Goal: Task Accomplishment & Management: Use online tool/utility

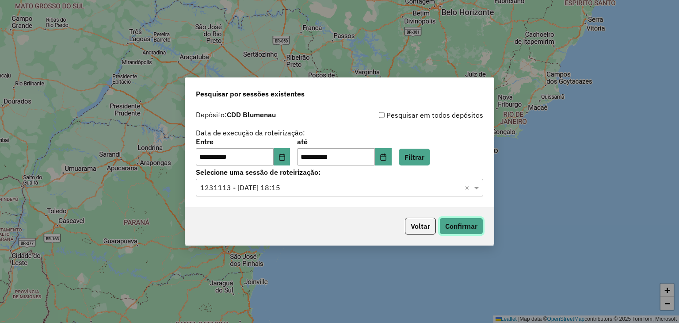
click at [465, 230] on button "Confirmar" at bounding box center [461, 226] width 44 height 17
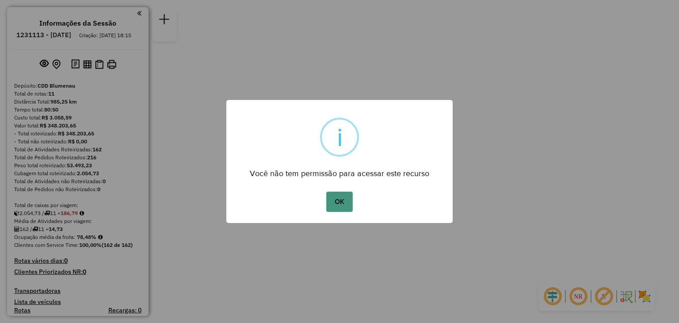
click at [343, 199] on button "OK" at bounding box center [339, 201] width 26 height 20
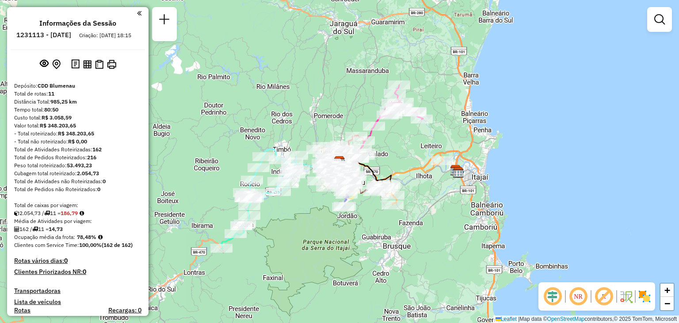
click at [391, 166] on icon at bounding box center [366, 173] width 52 height 26
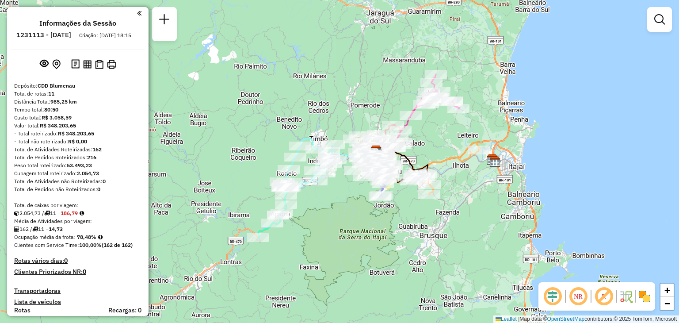
click at [580, 295] on em at bounding box center [578, 296] width 21 height 21
